Goal: Task Accomplishment & Management: Use online tool/utility

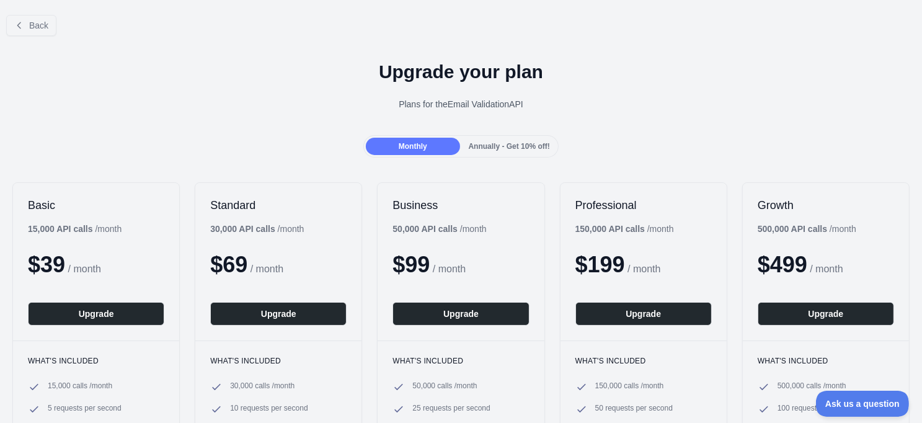
scroll to position [48, 0]
click at [38, 27] on span "Back" at bounding box center [38, 25] width 19 height 10
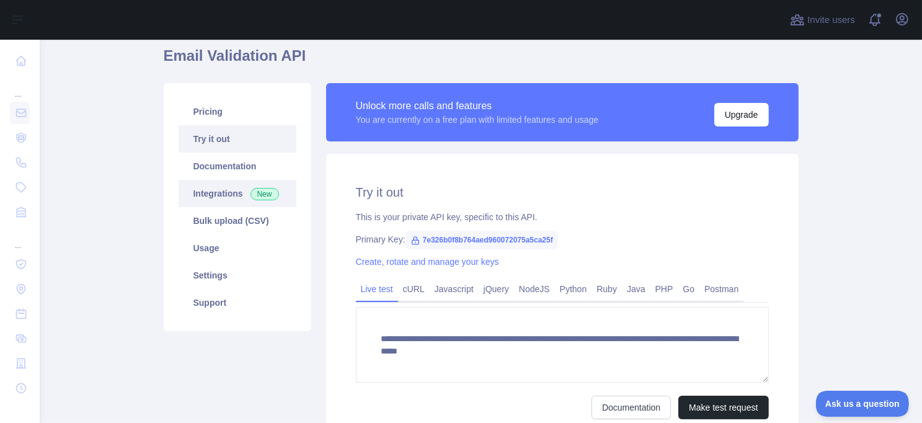
click at [200, 200] on link "Integrations New" at bounding box center [238, 193] width 118 height 27
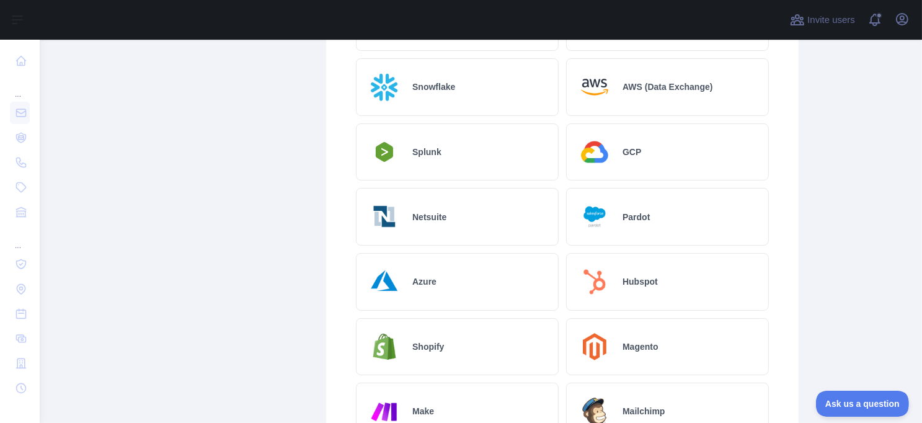
scroll to position [420, 0]
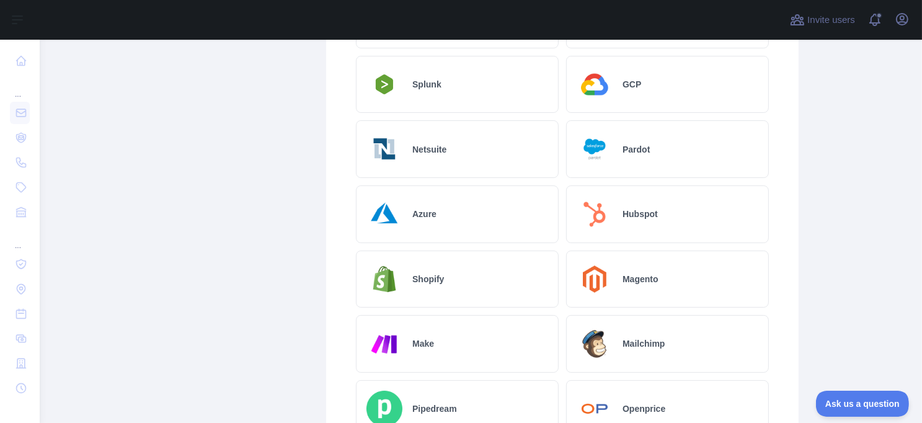
click at [622, 209] on h2 "Hubspot" at bounding box center [639, 214] width 35 height 12
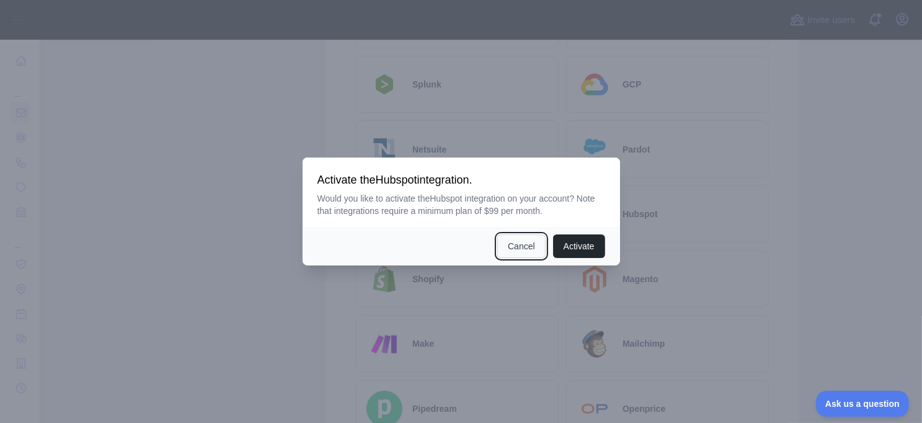
click at [518, 246] on button "Cancel" at bounding box center [521, 246] width 48 height 24
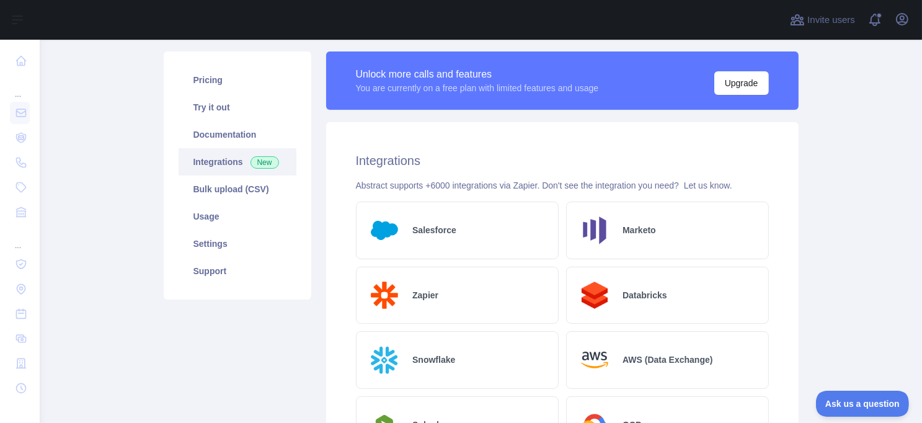
scroll to position [0, 0]
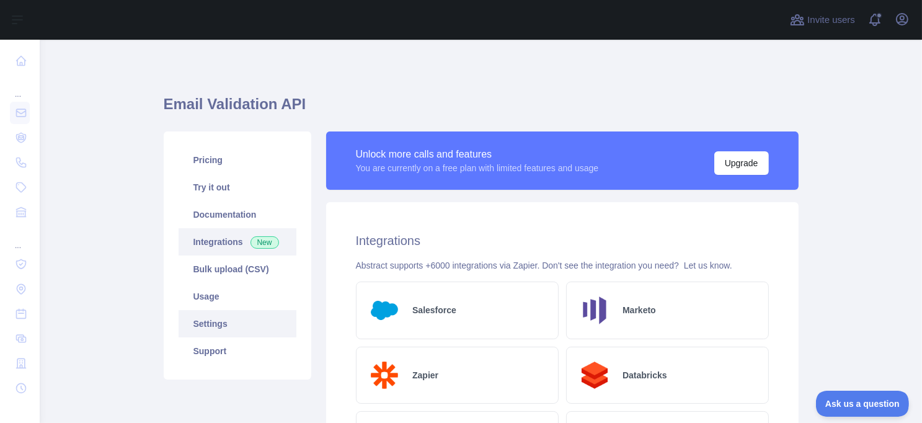
click at [213, 326] on link "Settings" at bounding box center [238, 323] width 118 height 27
click at [100, 125] on main "Email Validation API Pricing Try it out Documentation Integrations New Bulk upl…" at bounding box center [481, 231] width 882 height 383
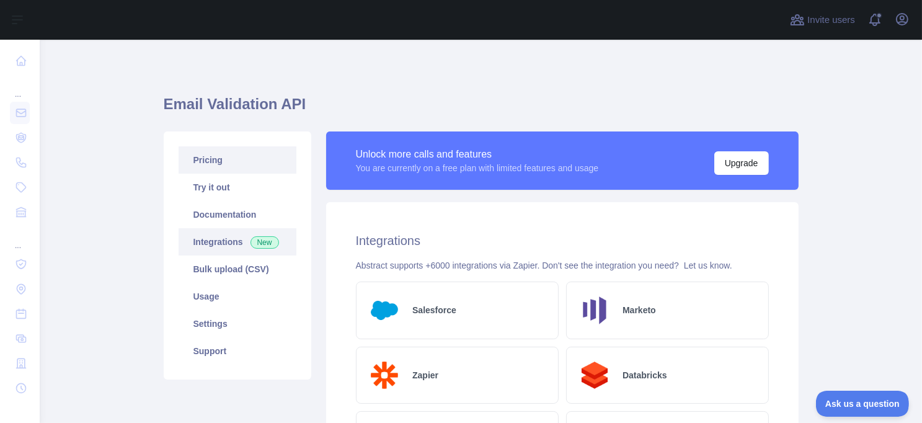
click at [208, 164] on link "Pricing" at bounding box center [238, 159] width 118 height 27
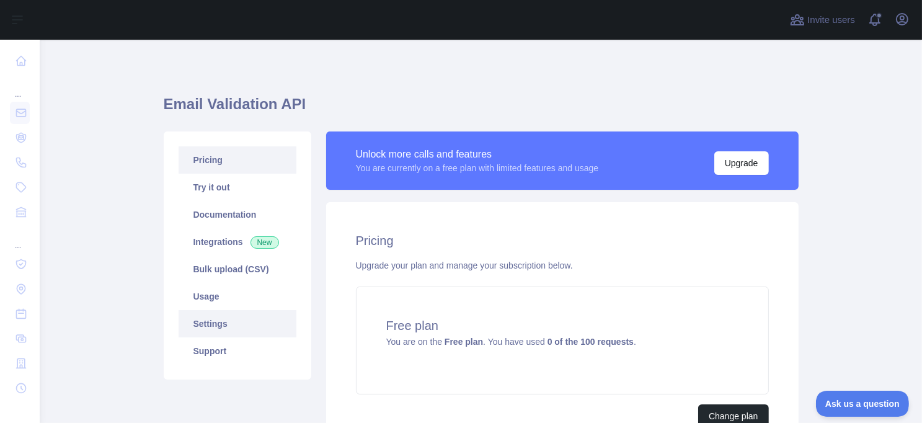
click at [208, 322] on link "Settings" at bounding box center [238, 323] width 118 height 27
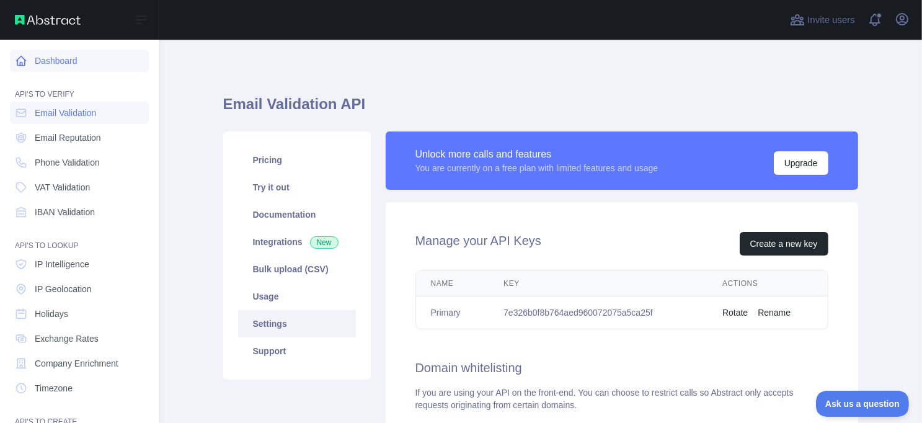
click at [62, 64] on link "Dashboard" at bounding box center [79, 61] width 139 height 22
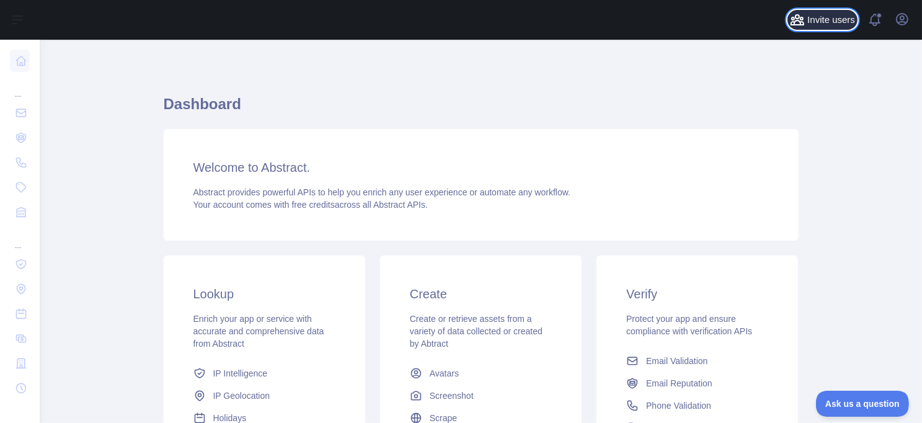
click at [821, 21] on span "Invite users" at bounding box center [831, 20] width 48 height 14
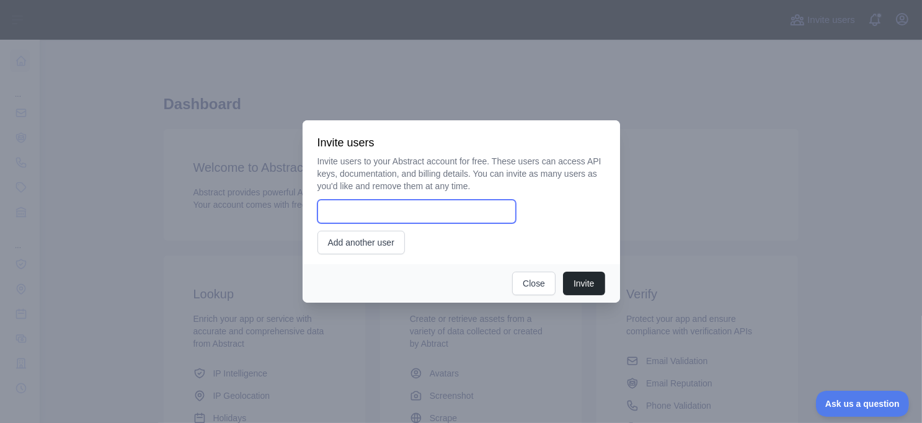
click at [443, 213] on input "email" at bounding box center [416, 212] width 198 height 24
type input "**********"
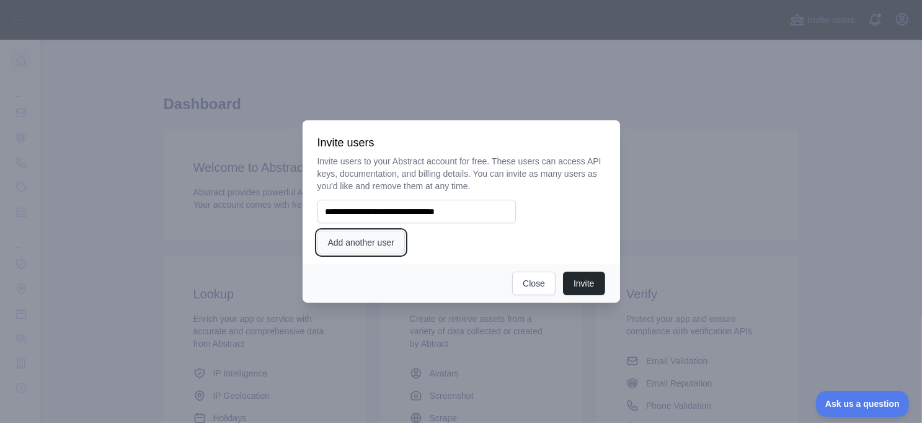
click at [370, 249] on button "Add another user" at bounding box center [360, 243] width 87 height 24
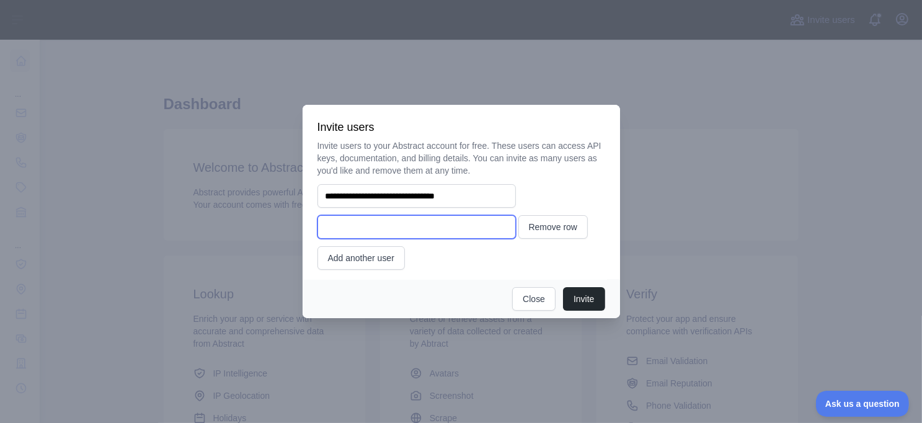
click at [402, 221] on input "email" at bounding box center [416, 227] width 198 height 24
type input "**********"
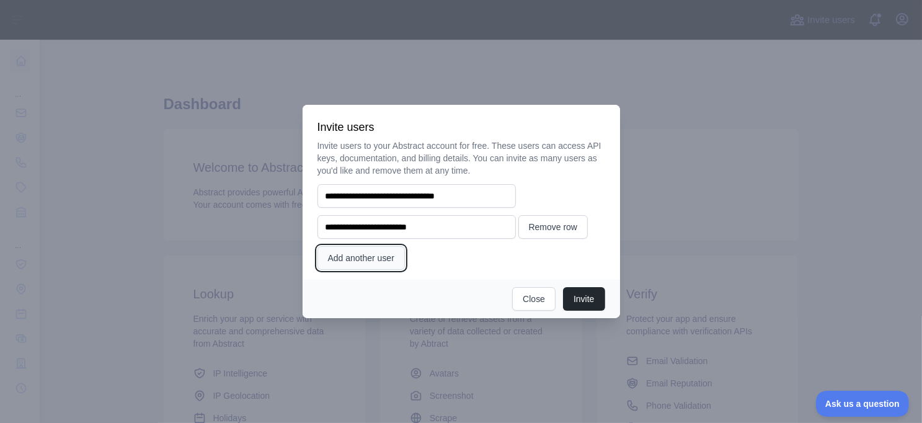
click at [397, 259] on button "Add another user" at bounding box center [360, 258] width 87 height 24
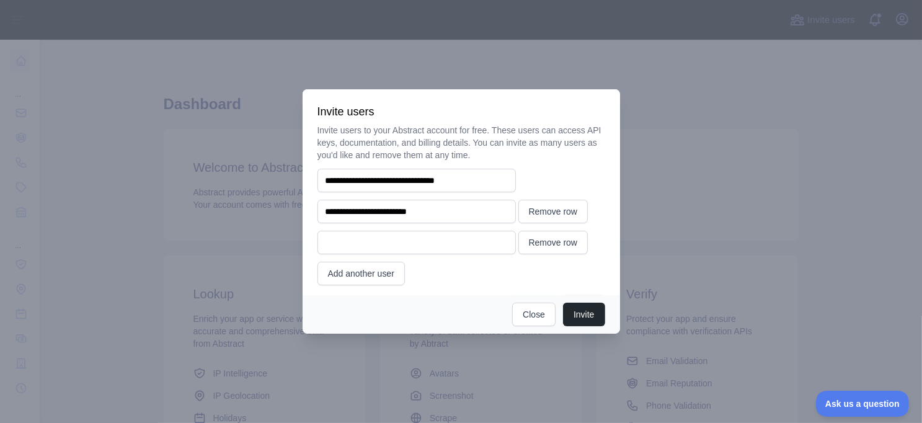
click at [462, 267] on div "**********" at bounding box center [461, 204] width 288 height 161
click at [541, 239] on button "Remove row" at bounding box center [553, 243] width 70 height 24
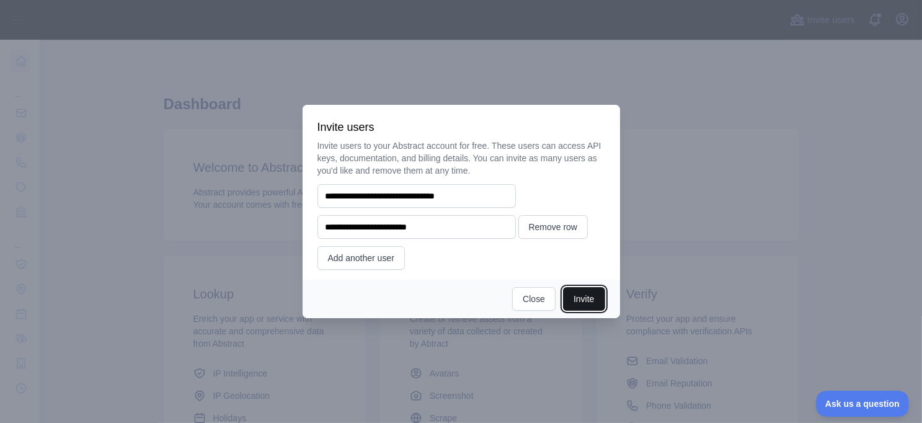
click at [581, 305] on button "Invite" at bounding box center [584, 299] width 42 height 24
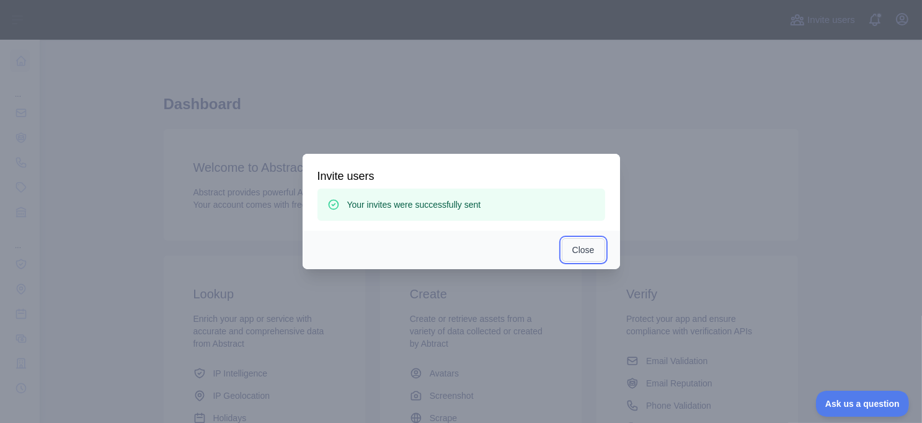
click at [588, 249] on button "Close" at bounding box center [583, 250] width 43 height 24
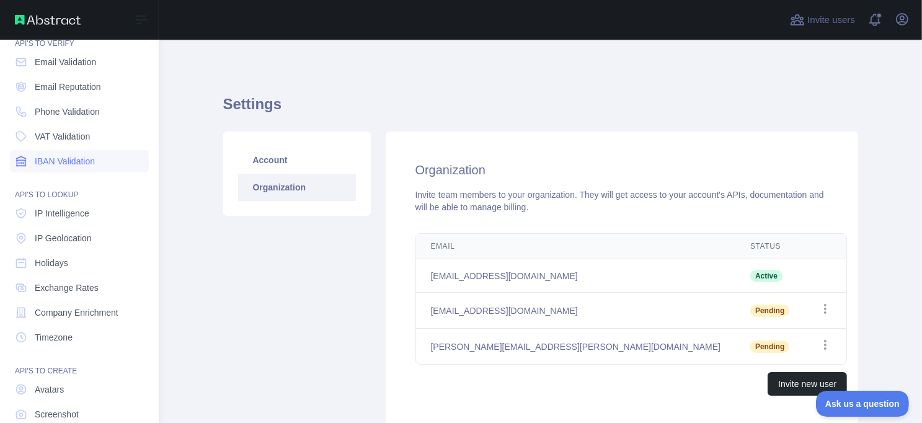
scroll to position [123, 0]
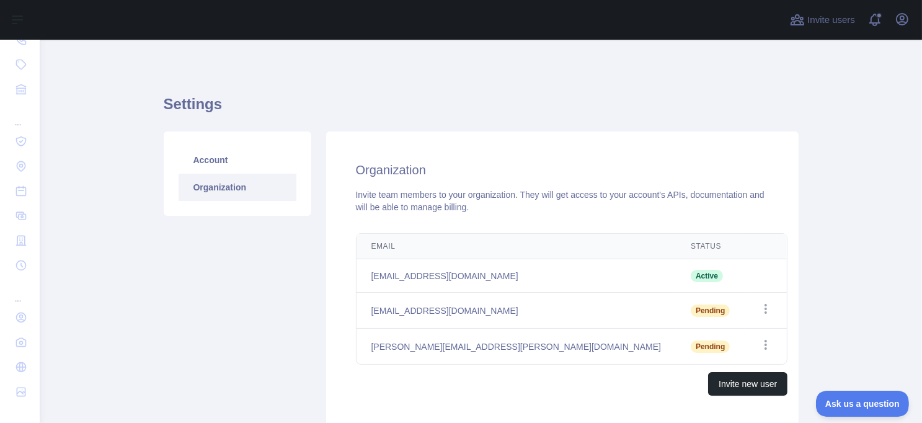
click at [219, 187] on link "Organization" at bounding box center [238, 187] width 118 height 27
click at [207, 165] on link "Account" at bounding box center [238, 159] width 118 height 27
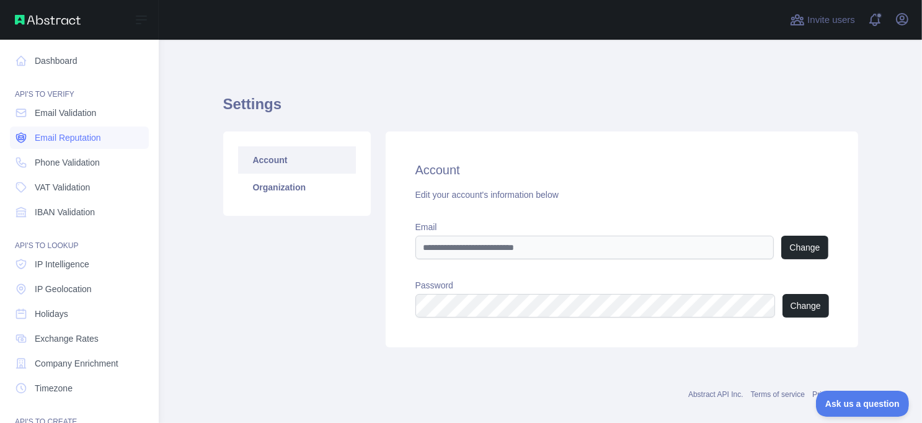
click at [74, 131] on link "Email Reputation" at bounding box center [79, 137] width 139 height 22
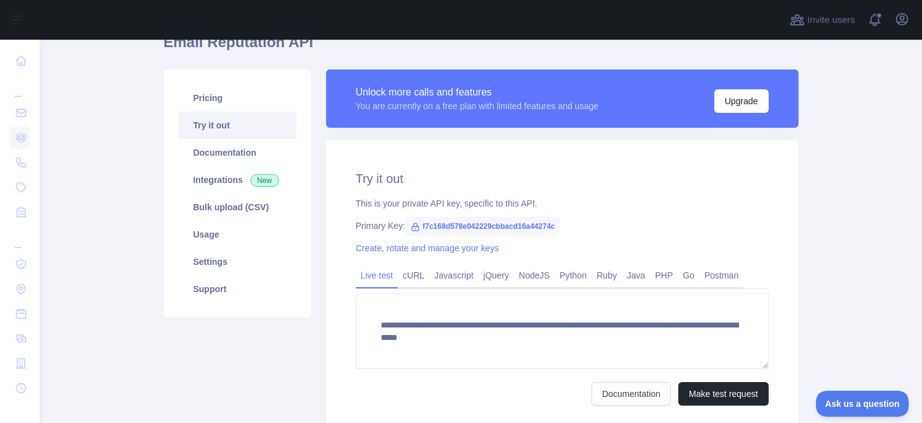
scroll to position [165, 0]
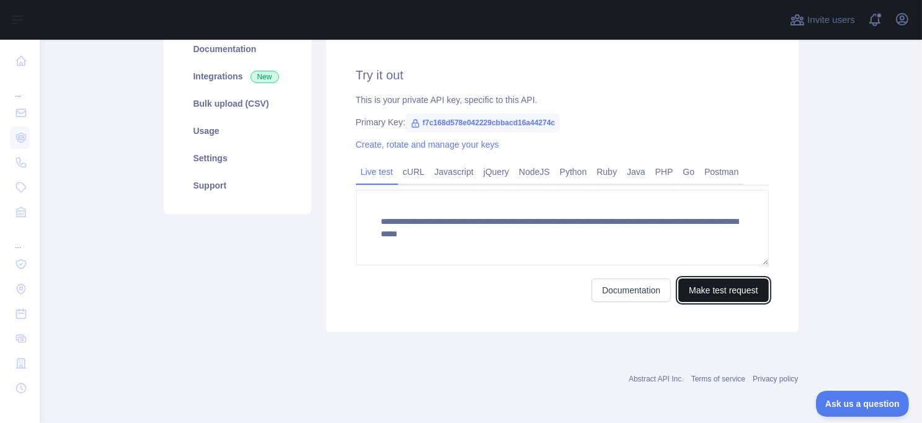
click at [718, 289] on button "Make test request" at bounding box center [723, 290] width 90 height 24
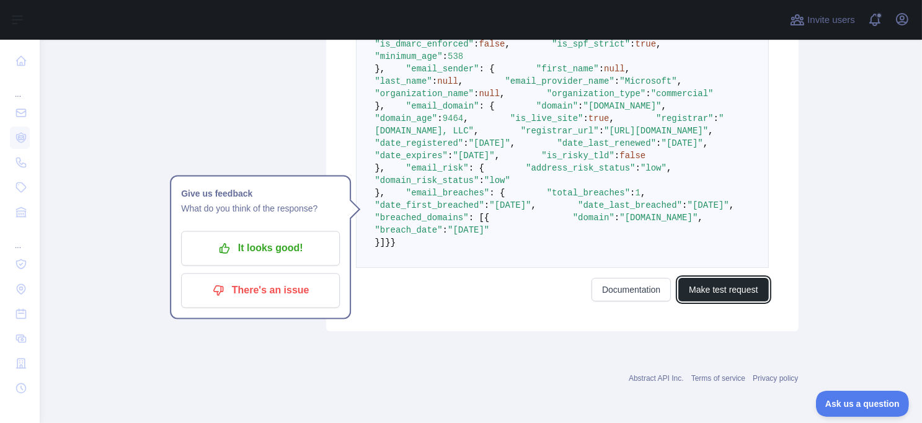
scroll to position [537, 0]
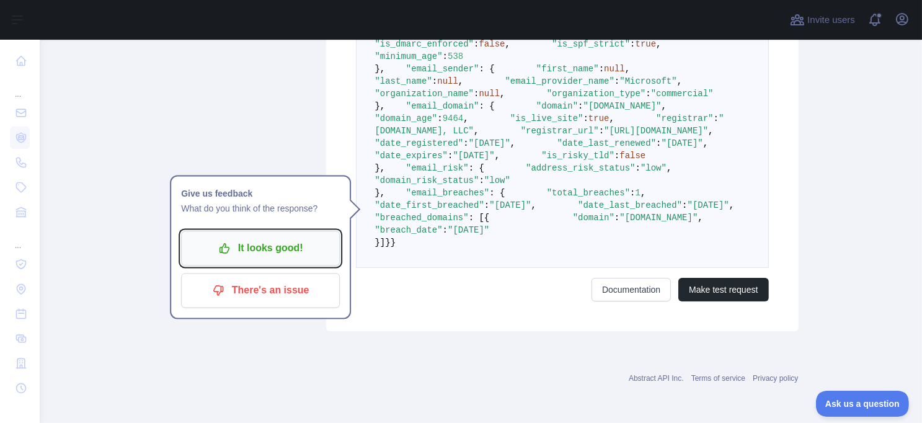
click at [259, 246] on p "It looks good!" at bounding box center [260, 248] width 140 height 21
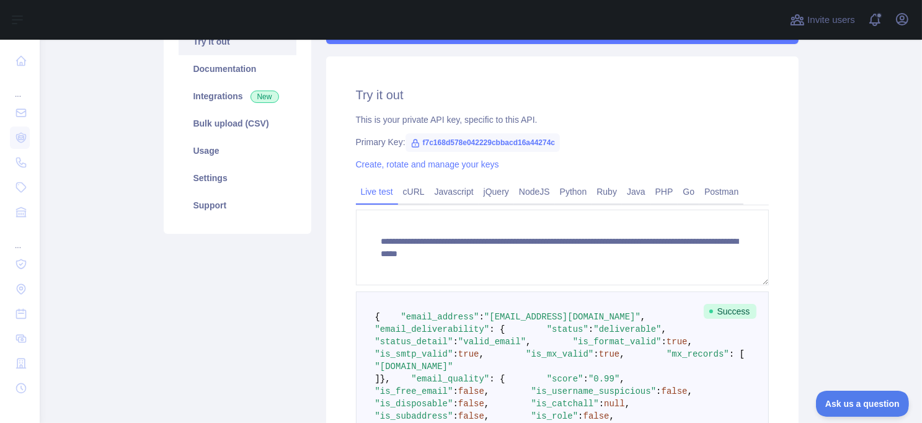
scroll to position [42, 0]
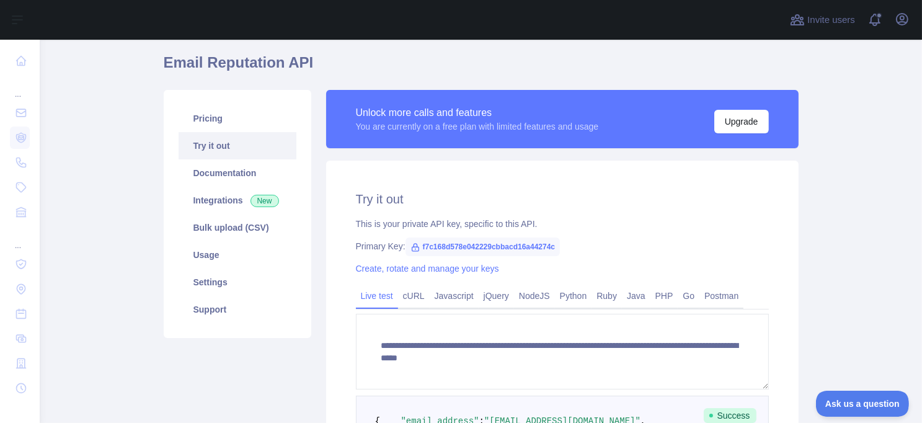
scroll to position [15, 0]
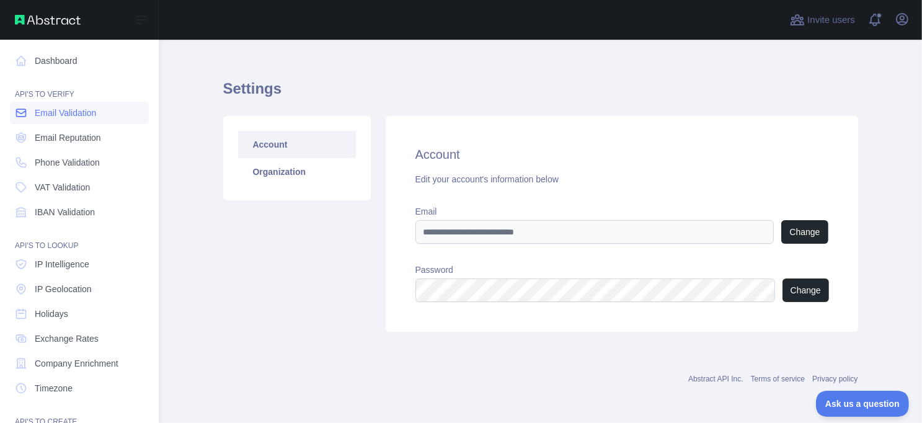
click at [57, 111] on span "Email Validation" at bounding box center [65, 113] width 61 height 12
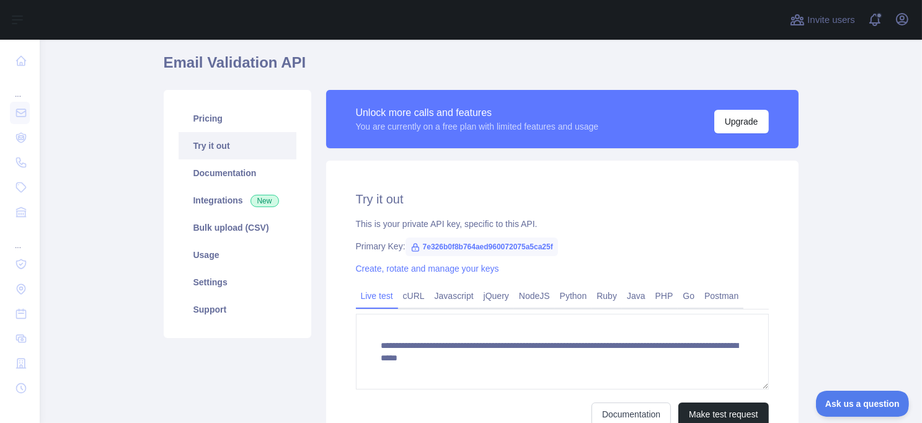
scroll to position [165, 0]
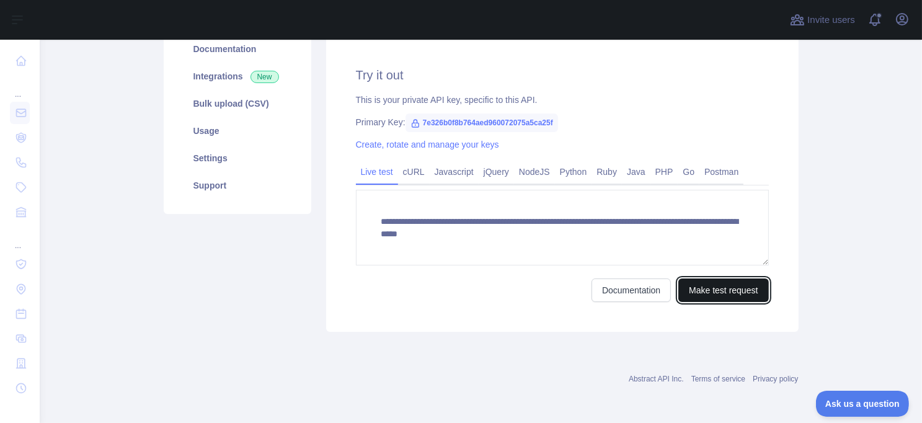
click at [718, 286] on button "Make test request" at bounding box center [723, 290] width 90 height 24
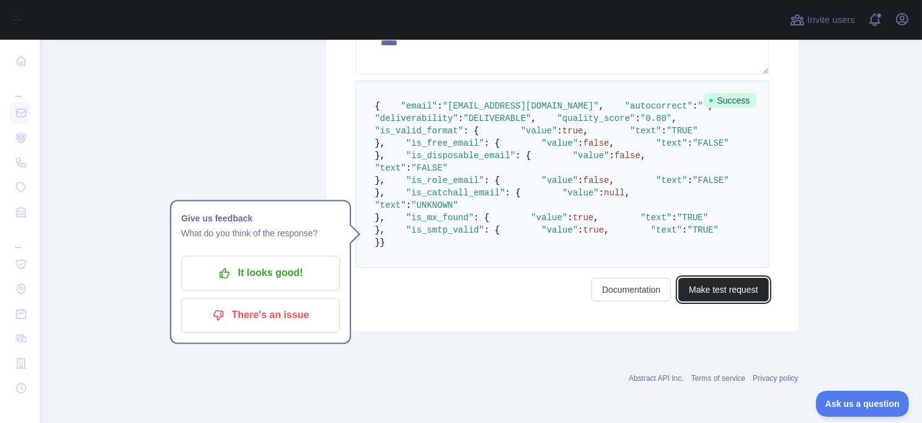
scroll to position [289, 0]
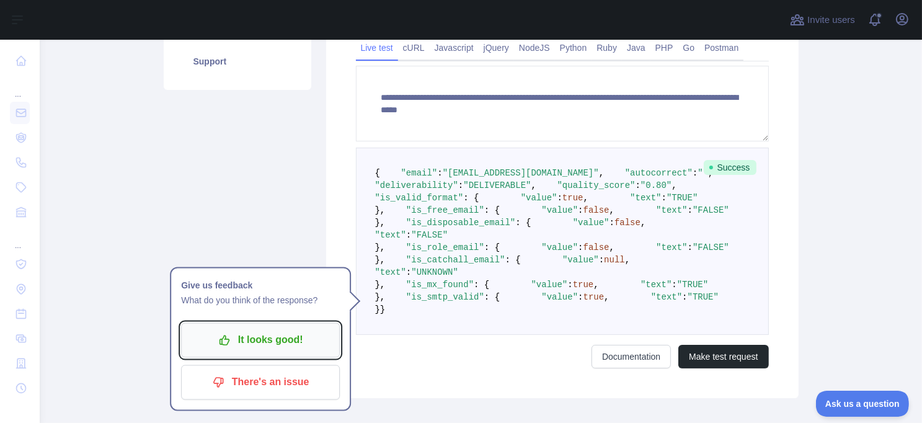
click at [278, 348] on p "It looks good!" at bounding box center [260, 340] width 140 height 21
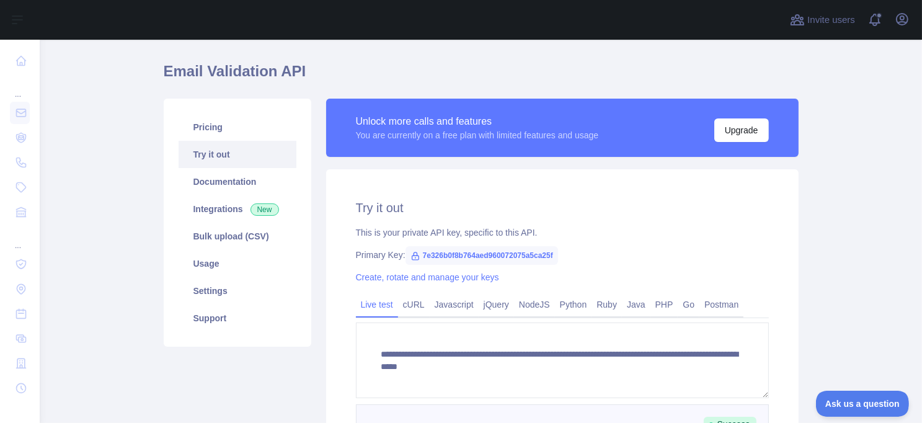
scroll to position [0, 0]
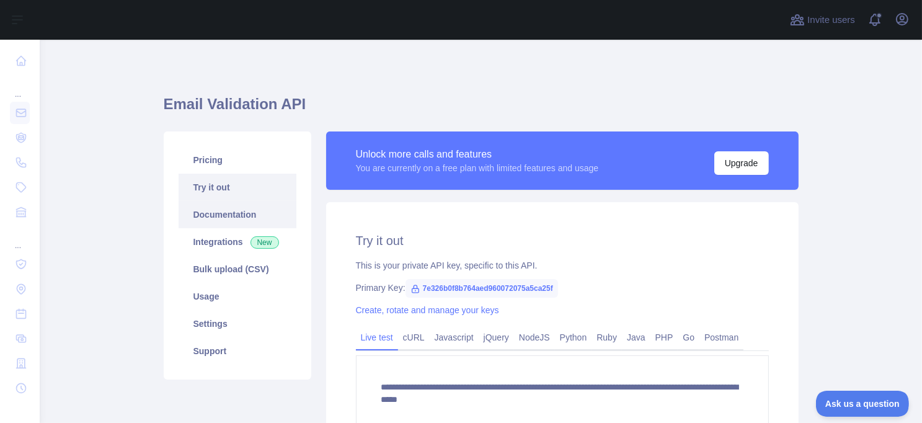
click at [225, 213] on link "Documentation" at bounding box center [238, 214] width 118 height 27
